Goal: Navigation & Orientation: Find specific page/section

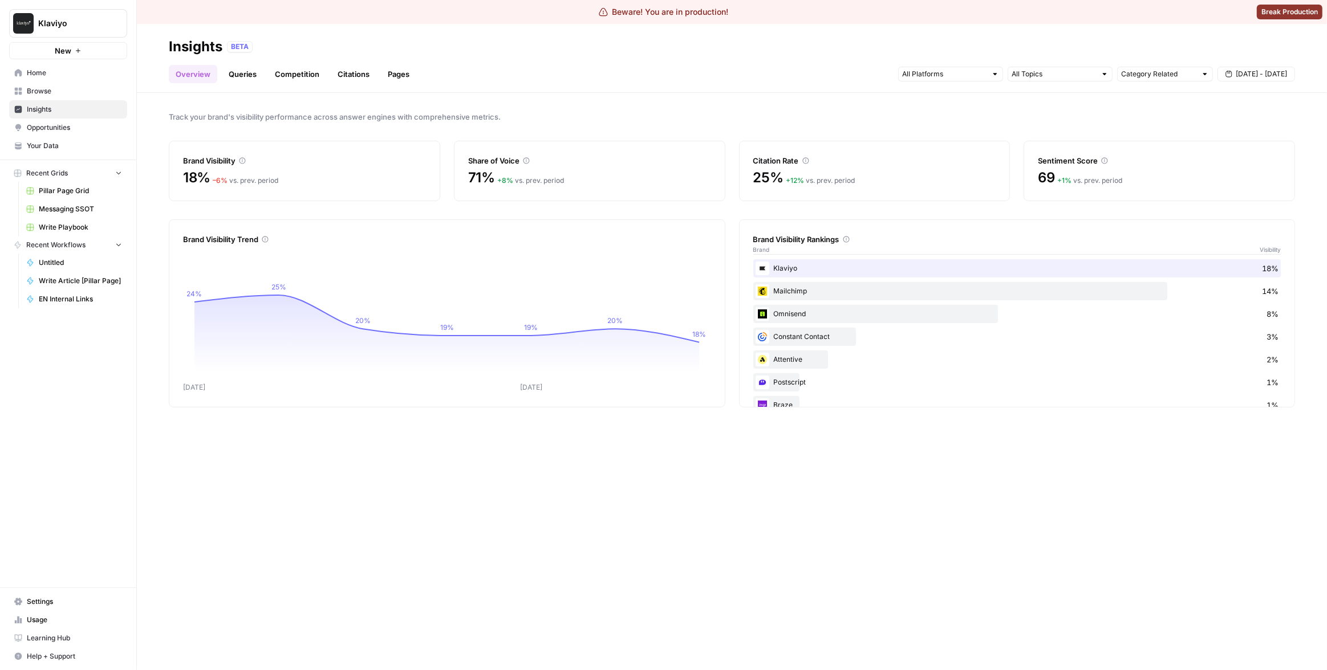
click at [72, 27] on span "Klaviyo" at bounding box center [72, 23] width 69 height 11
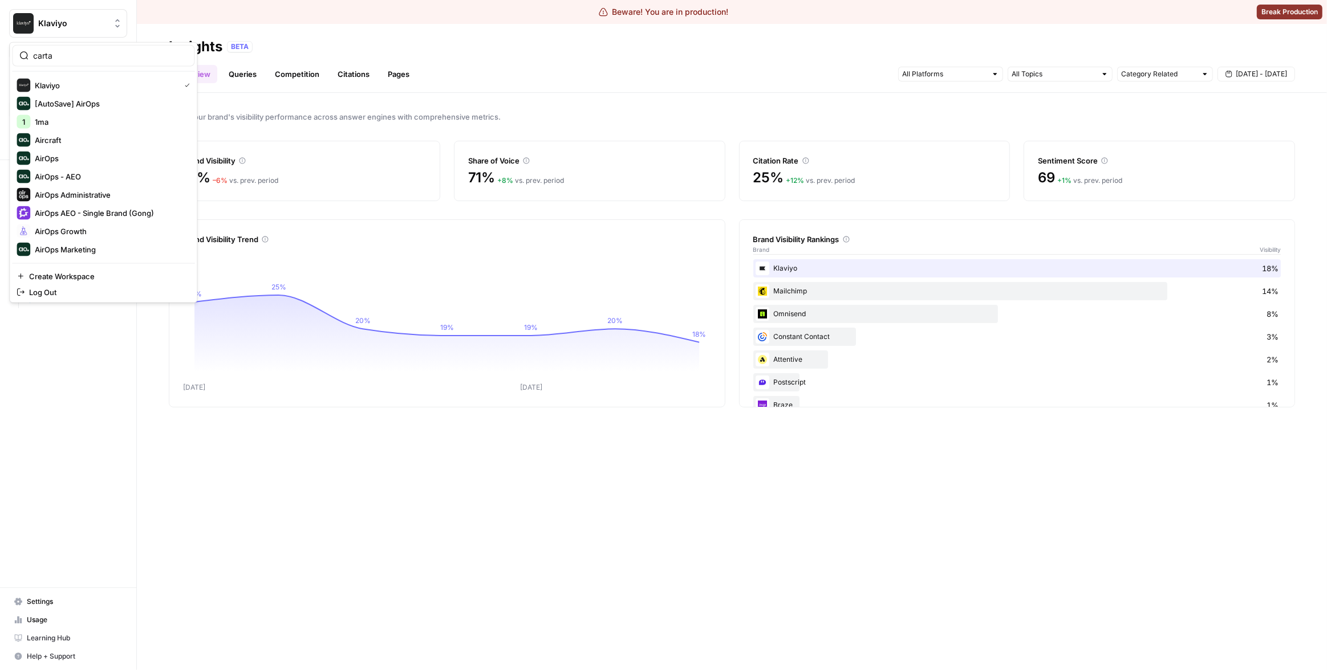
type input "carta"
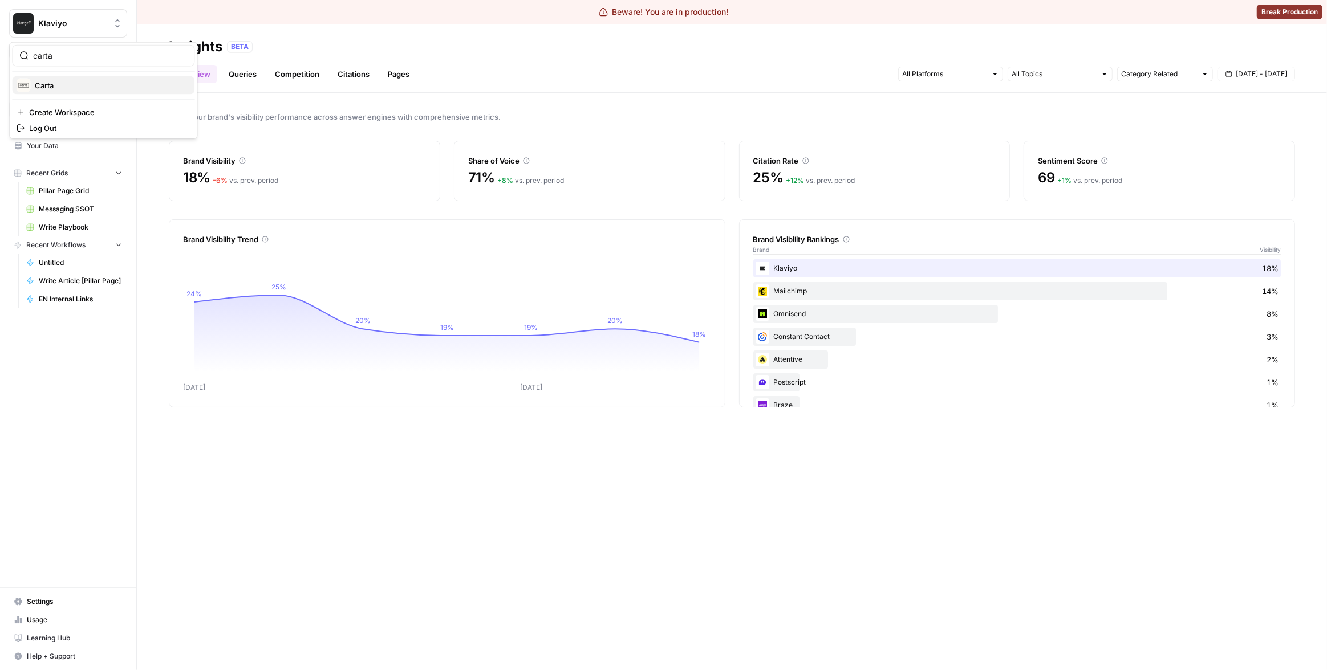
click at [70, 82] on span "Carta" at bounding box center [110, 85] width 151 height 11
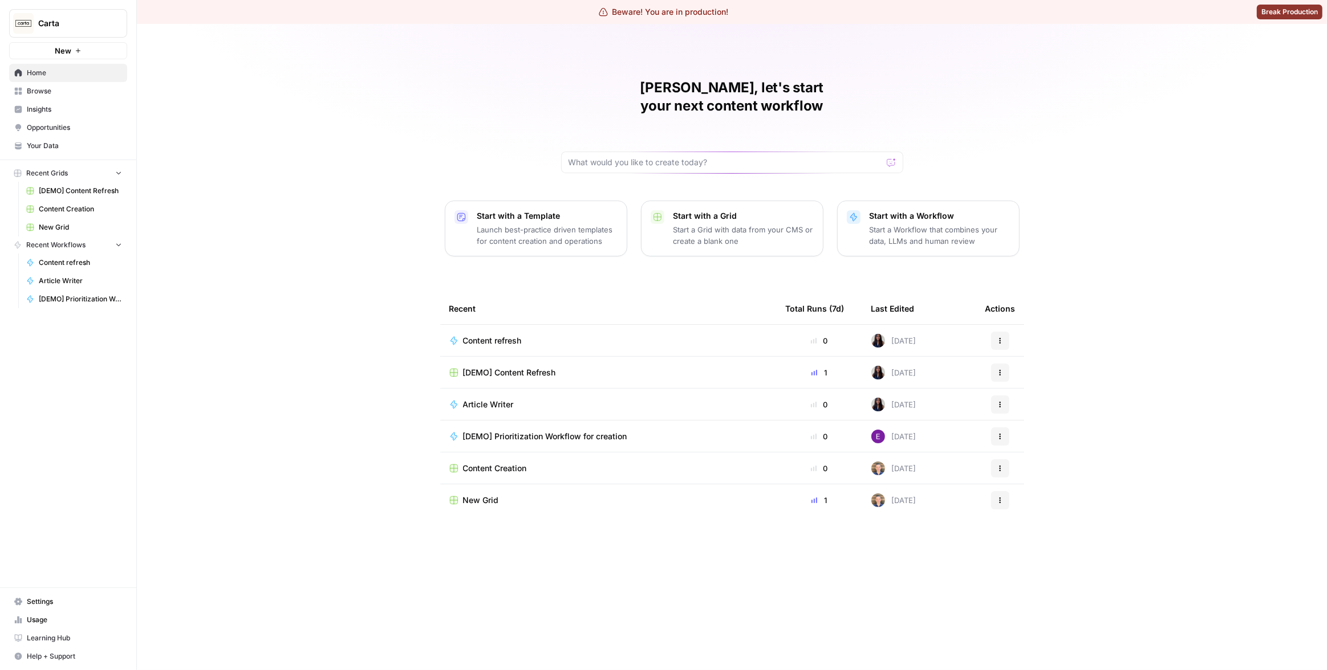
click at [69, 105] on span "Insights" at bounding box center [74, 109] width 95 height 10
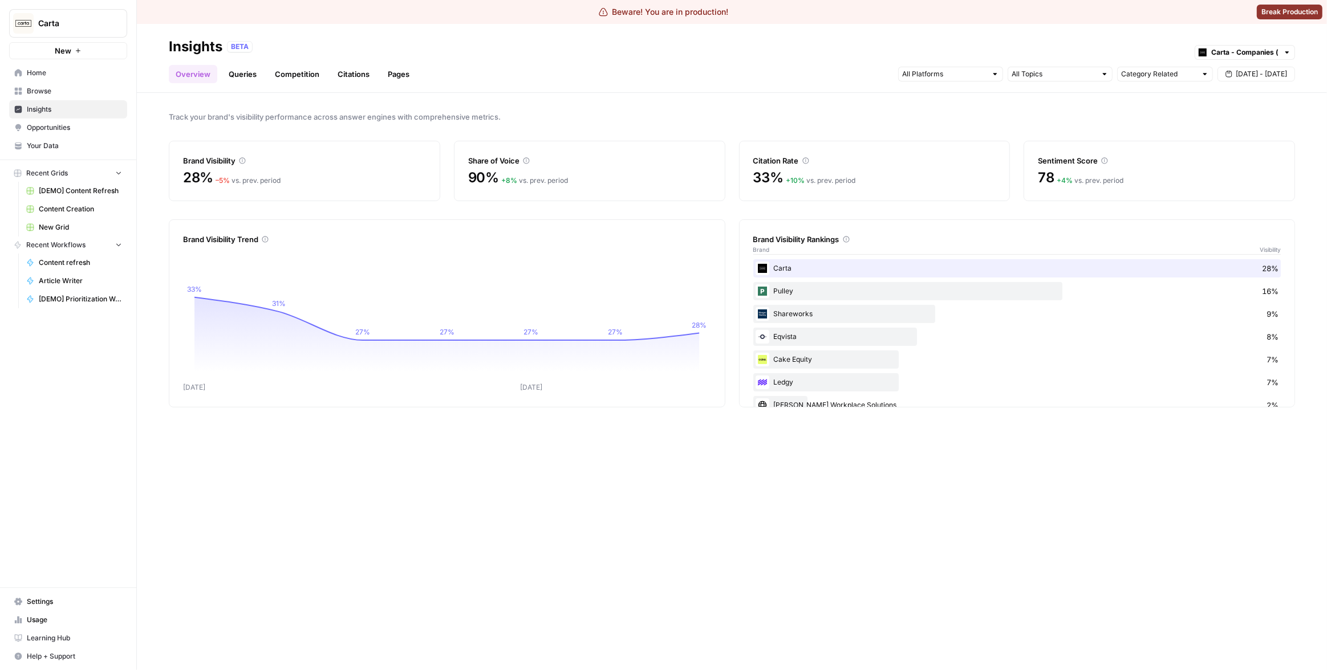
click at [47, 24] on span "Carta" at bounding box center [72, 23] width 69 height 11
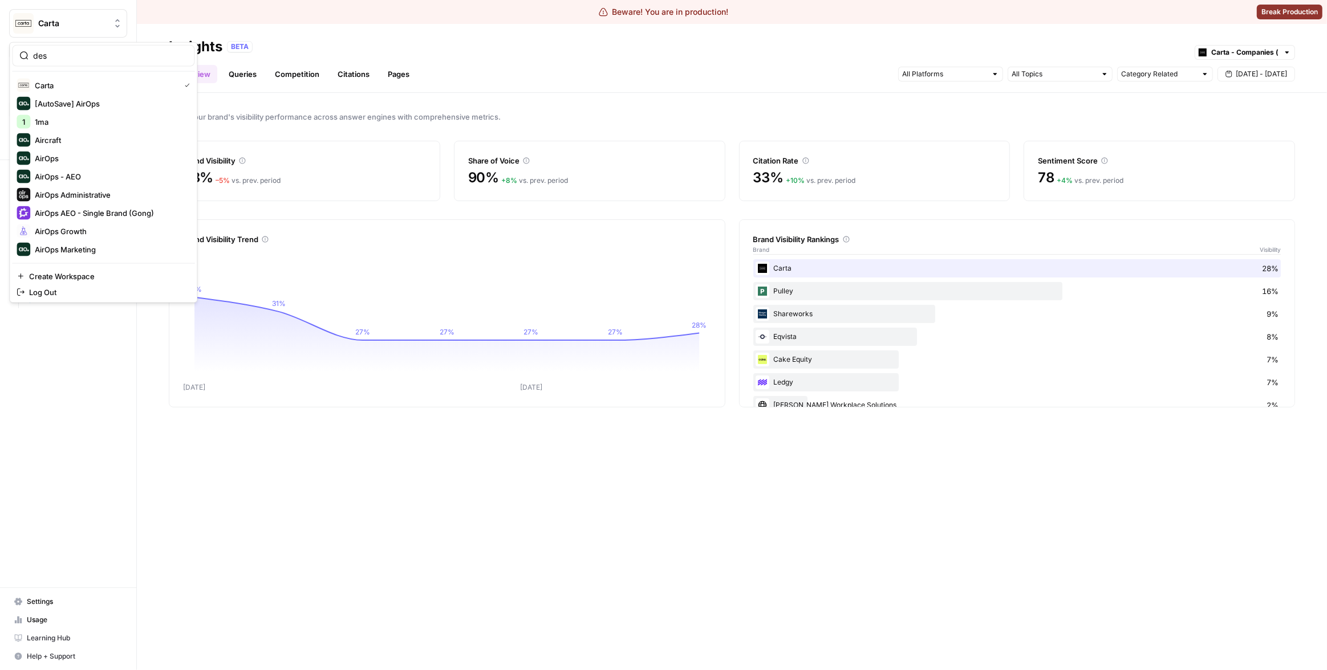
type input "des"
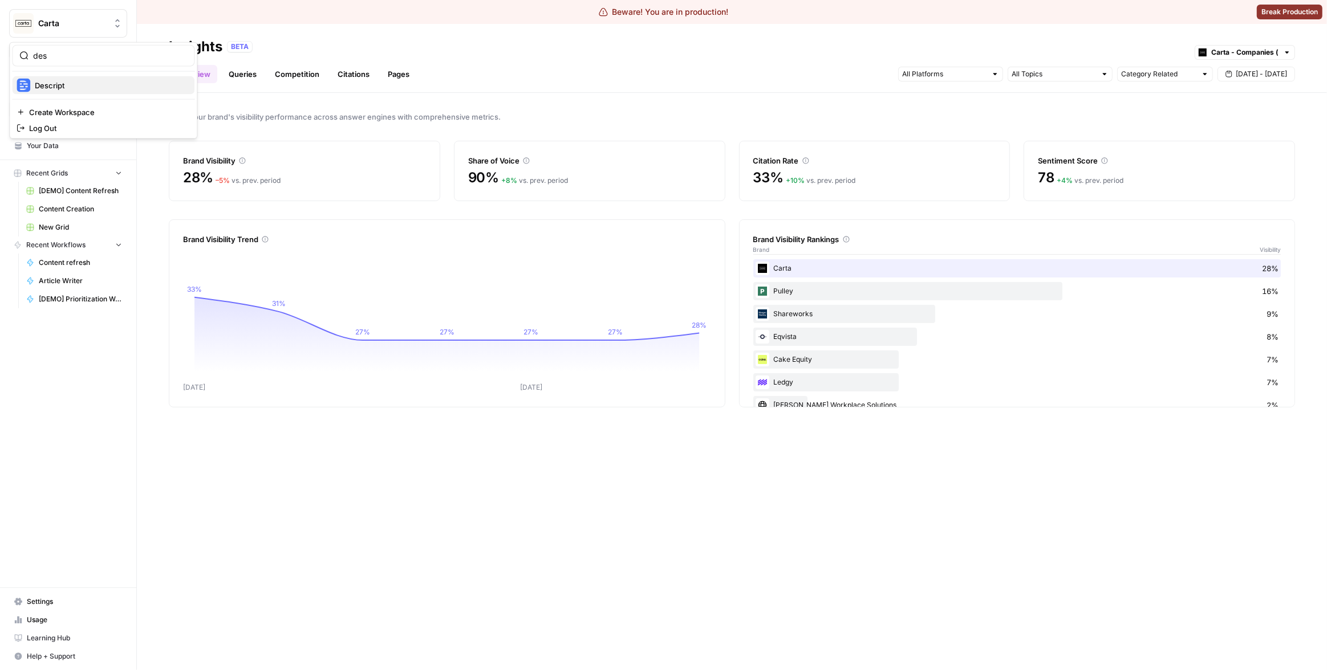
click at [76, 87] on span "Descript" at bounding box center [110, 85] width 151 height 11
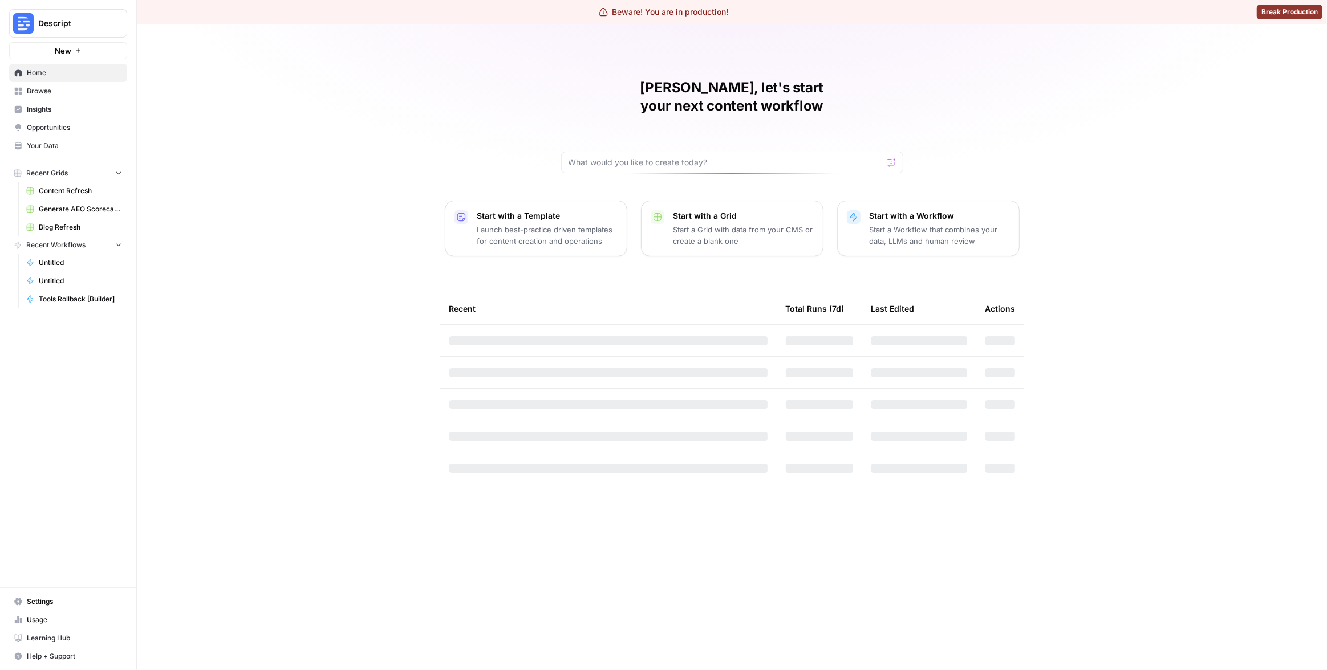
click at [60, 103] on link "Insights" at bounding box center [68, 109] width 118 height 18
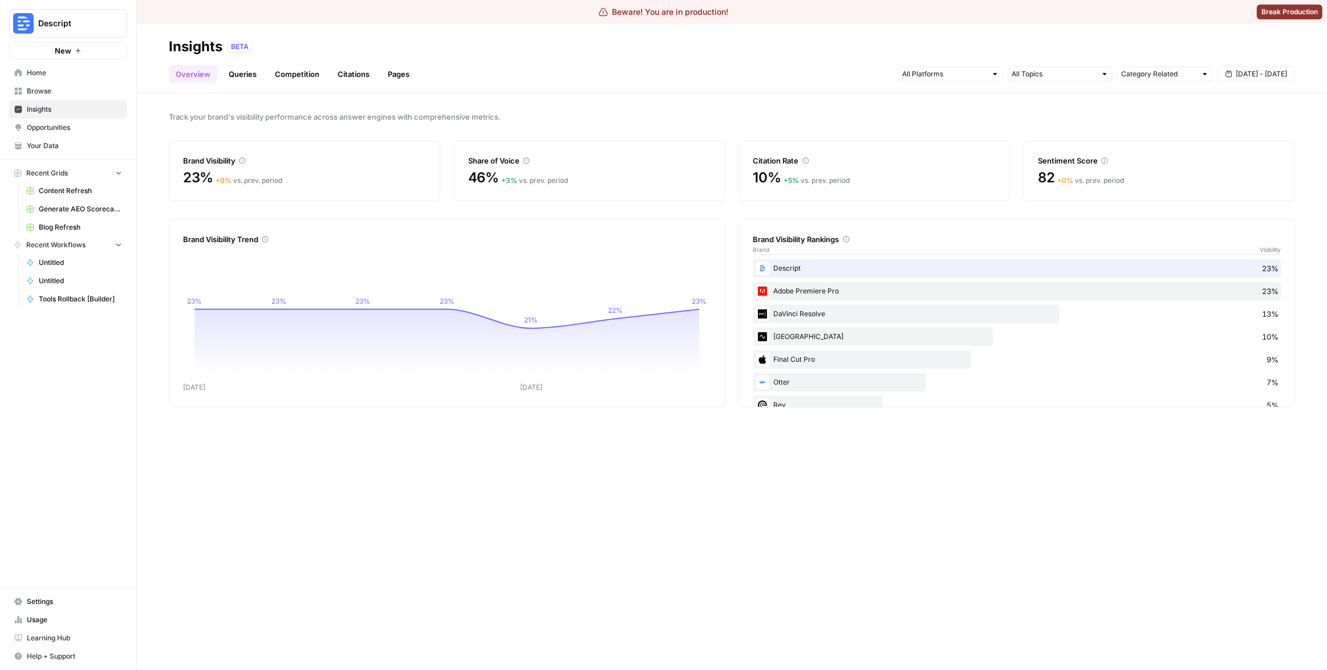
click at [105, 30] on button "Descript" at bounding box center [68, 23] width 118 height 29
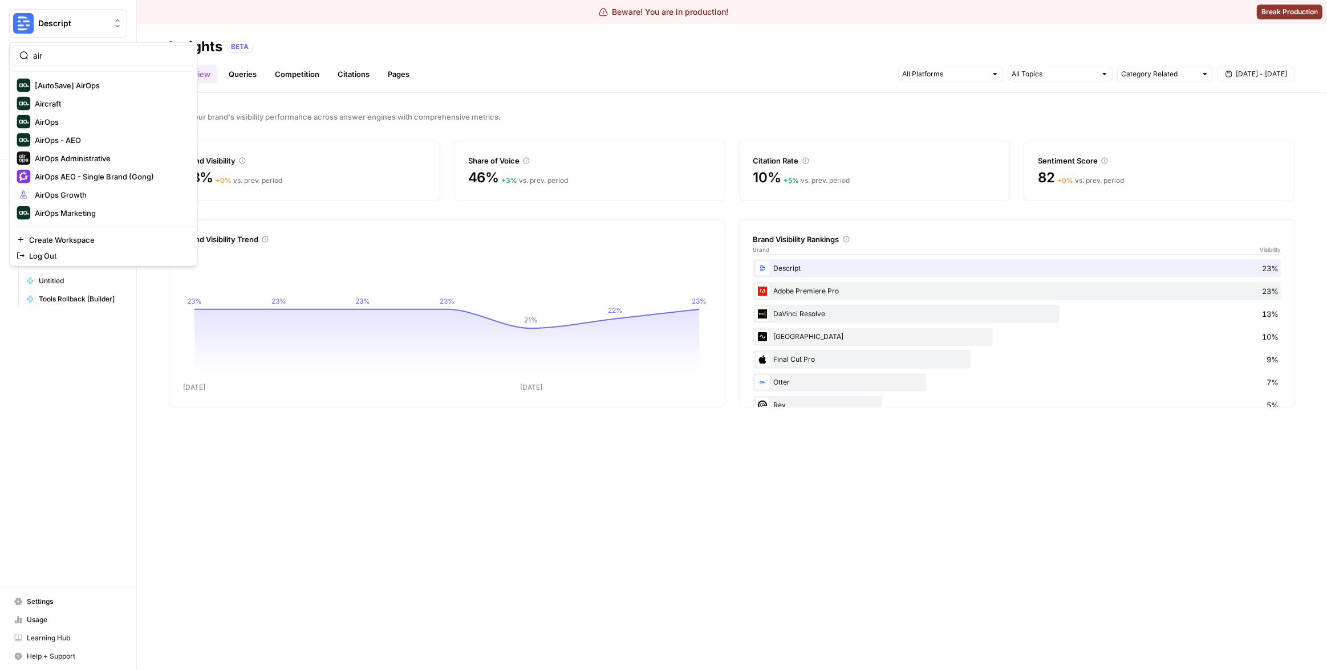
type input "air"
click at [84, 192] on span "AirOps Growth" at bounding box center [110, 194] width 151 height 11
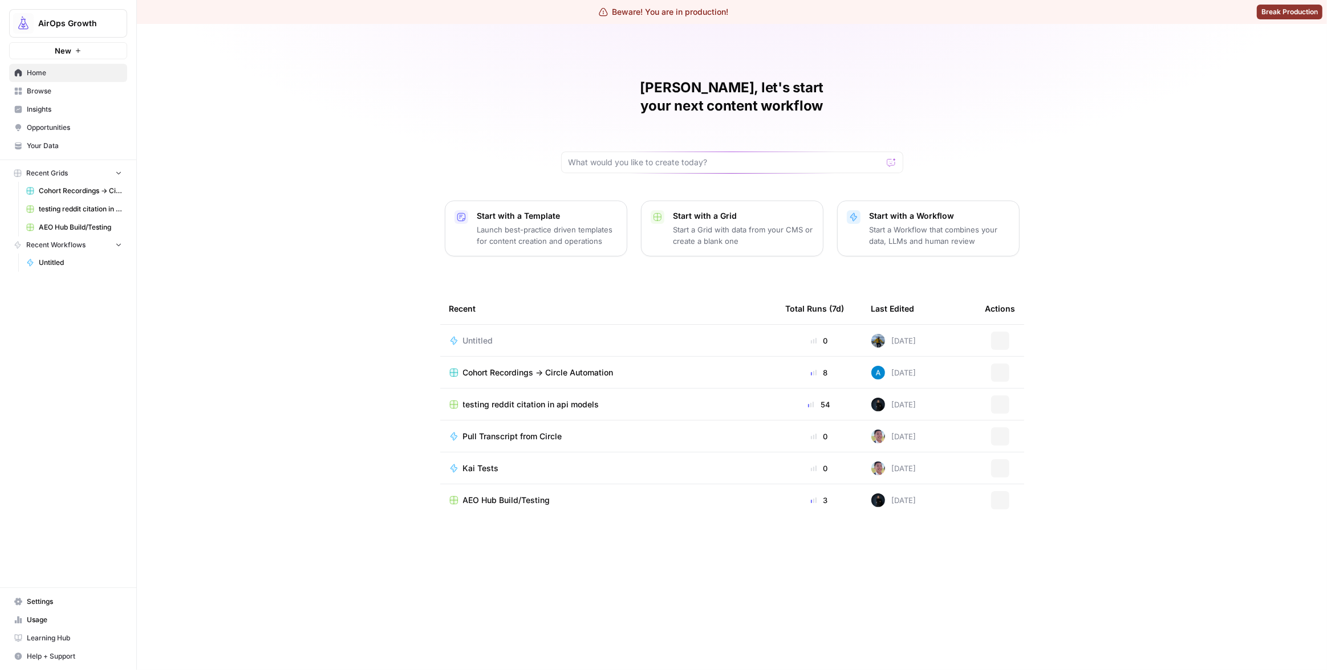
click at [55, 105] on span "Insights" at bounding box center [74, 109] width 95 height 10
